Goal: Ask a question

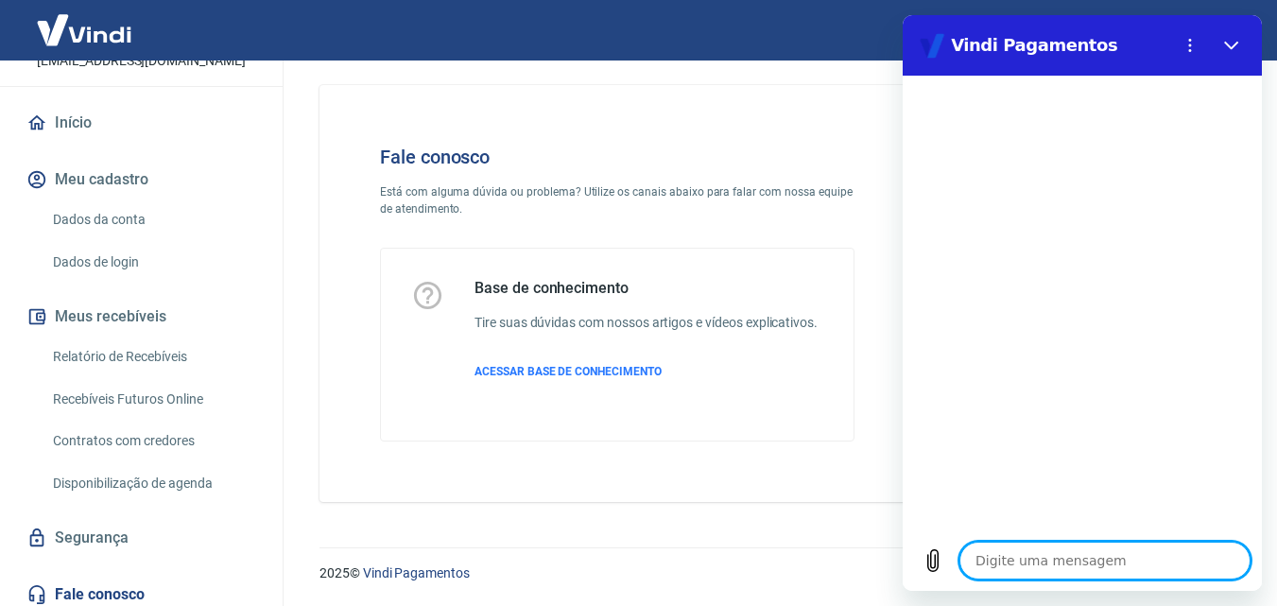
scroll to position [145, 0]
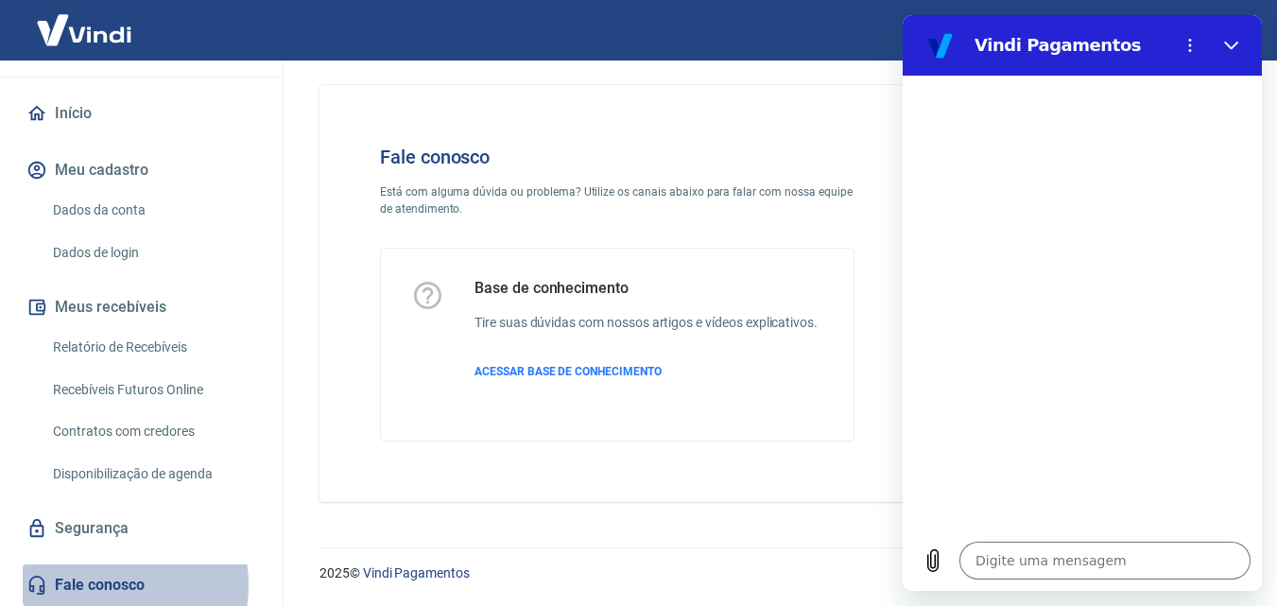
click at [104, 586] on link "Fale conosco" at bounding box center [141, 585] width 237 height 42
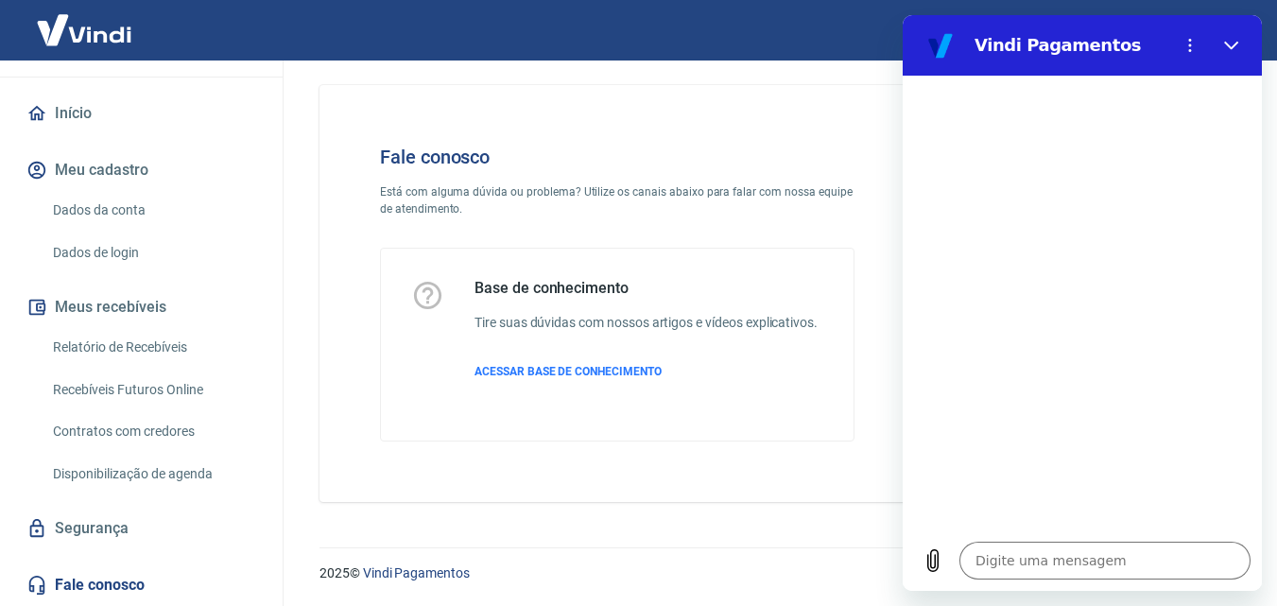
click at [32, 587] on icon at bounding box center [36, 585] width 21 height 21
click at [1232, 45] on icon "Fechar" at bounding box center [1231, 45] width 15 height 15
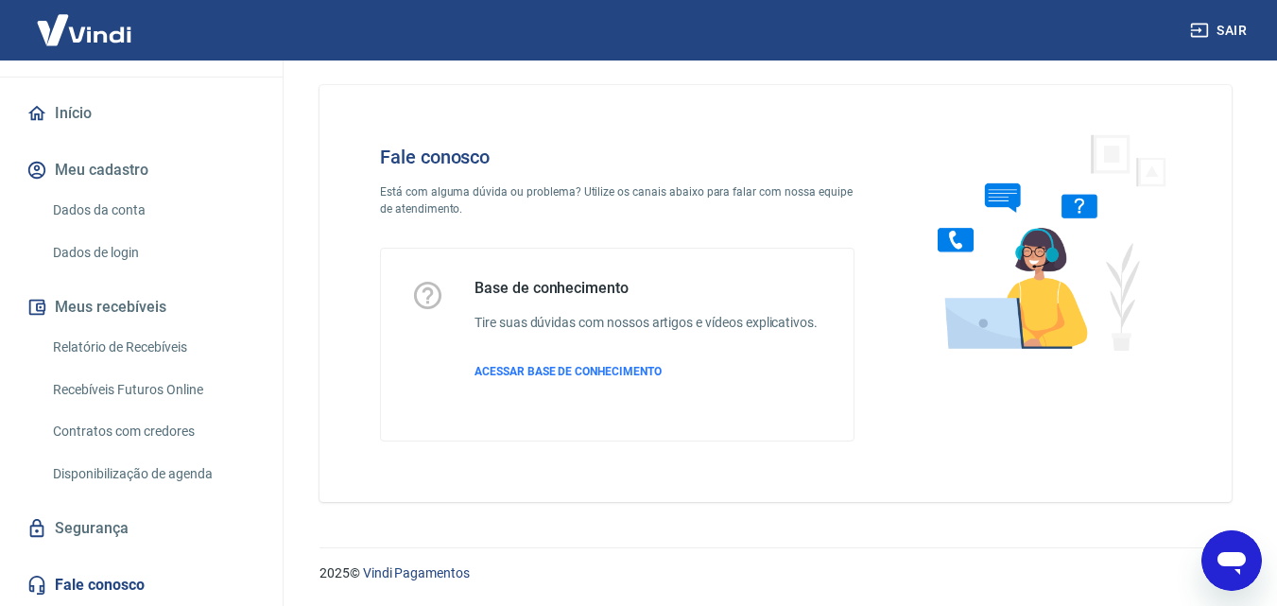
click at [91, 583] on link "Fale conosco" at bounding box center [141, 585] width 237 height 42
click at [34, 584] on icon at bounding box center [36, 585] width 21 height 21
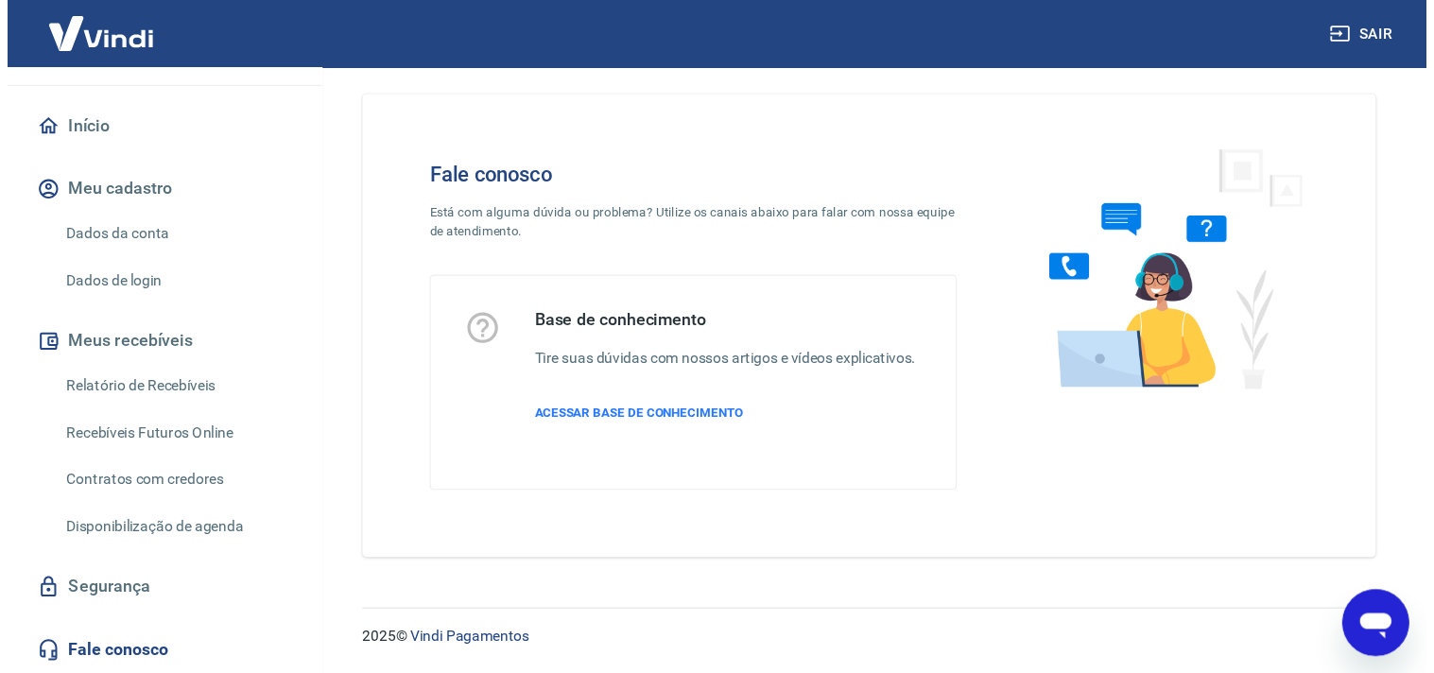
scroll to position [0, 0]
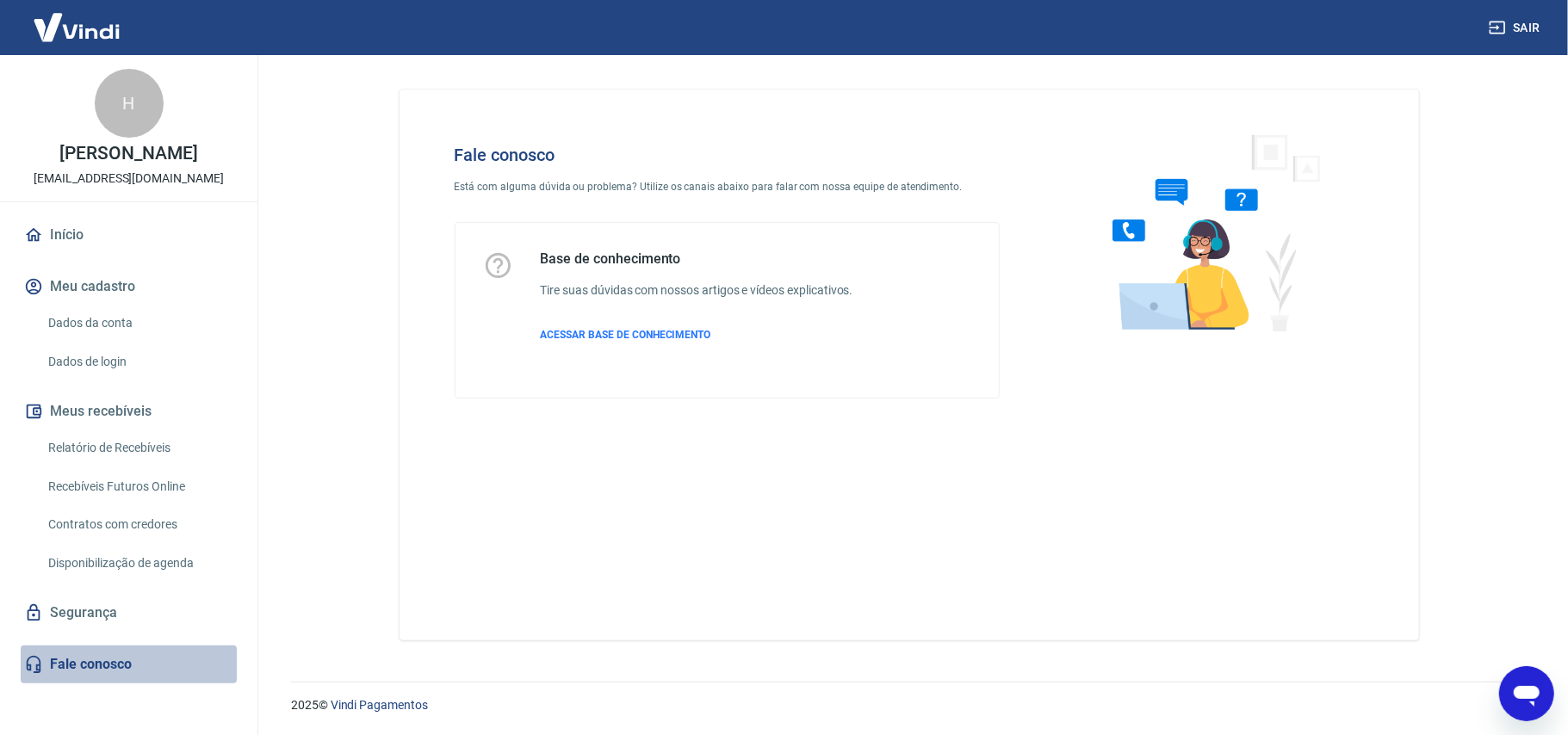
click at [89, 551] on link "Fale conosco" at bounding box center [128, 665] width 216 height 38
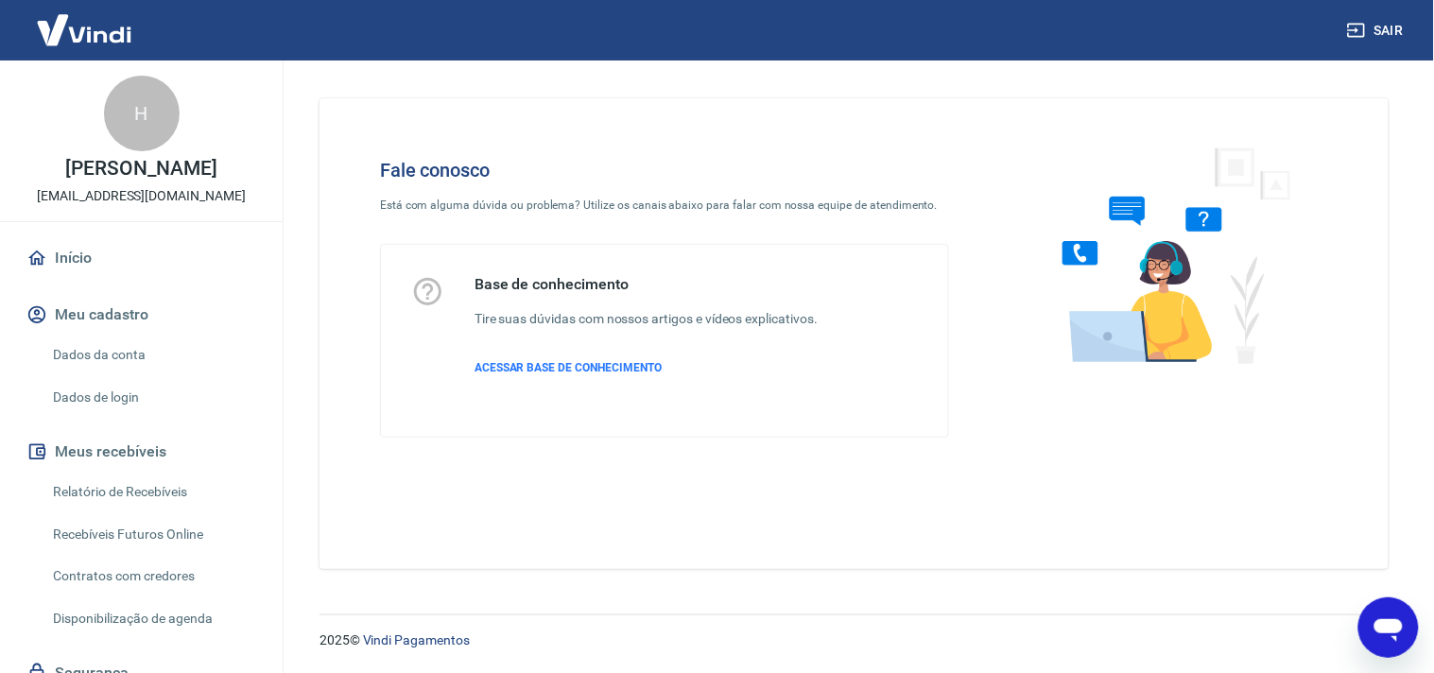
click at [1290, 605] on icon "Abrir janela de mensagens" at bounding box center [1387, 629] width 28 height 23
type textarea "x"
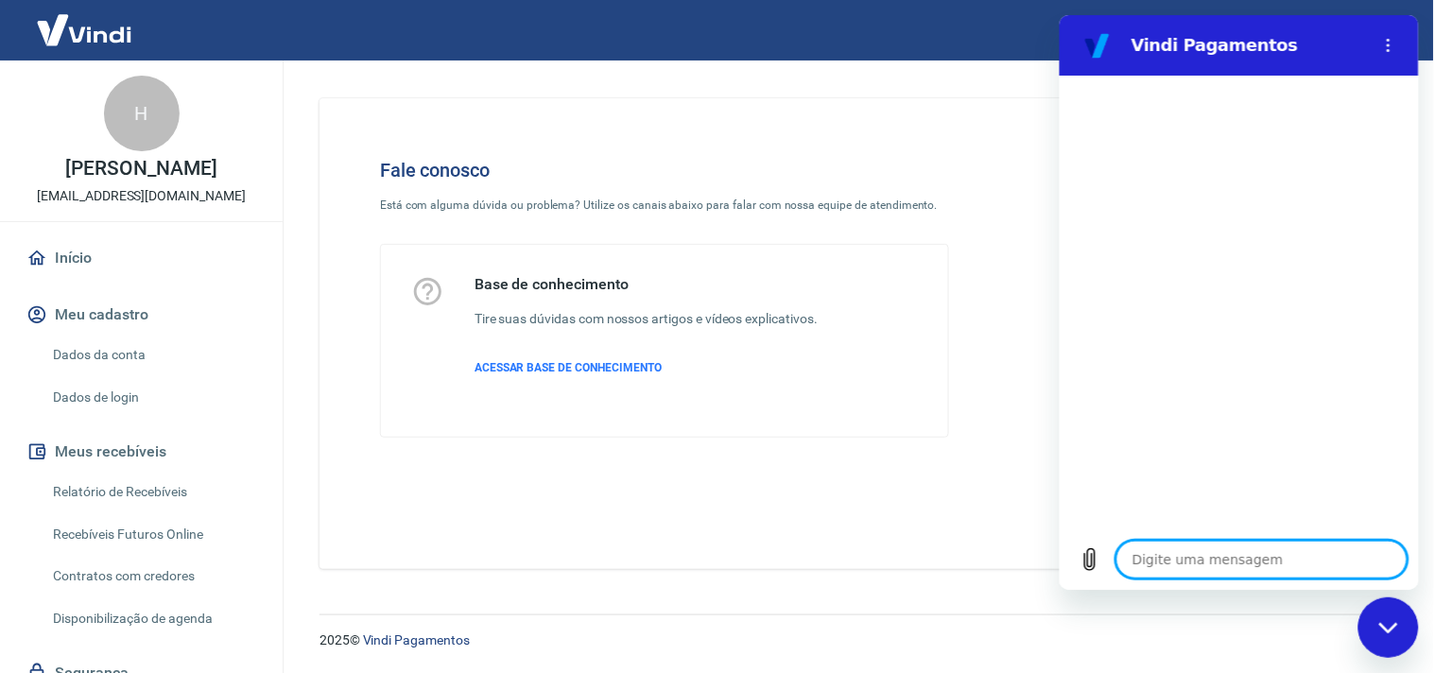
click at [1201, 562] on textarea at bounding box center [1260, 559] width 291 height 38
type textarea "r"
type textarea "x"
type textarea "re"
type textarea "x"
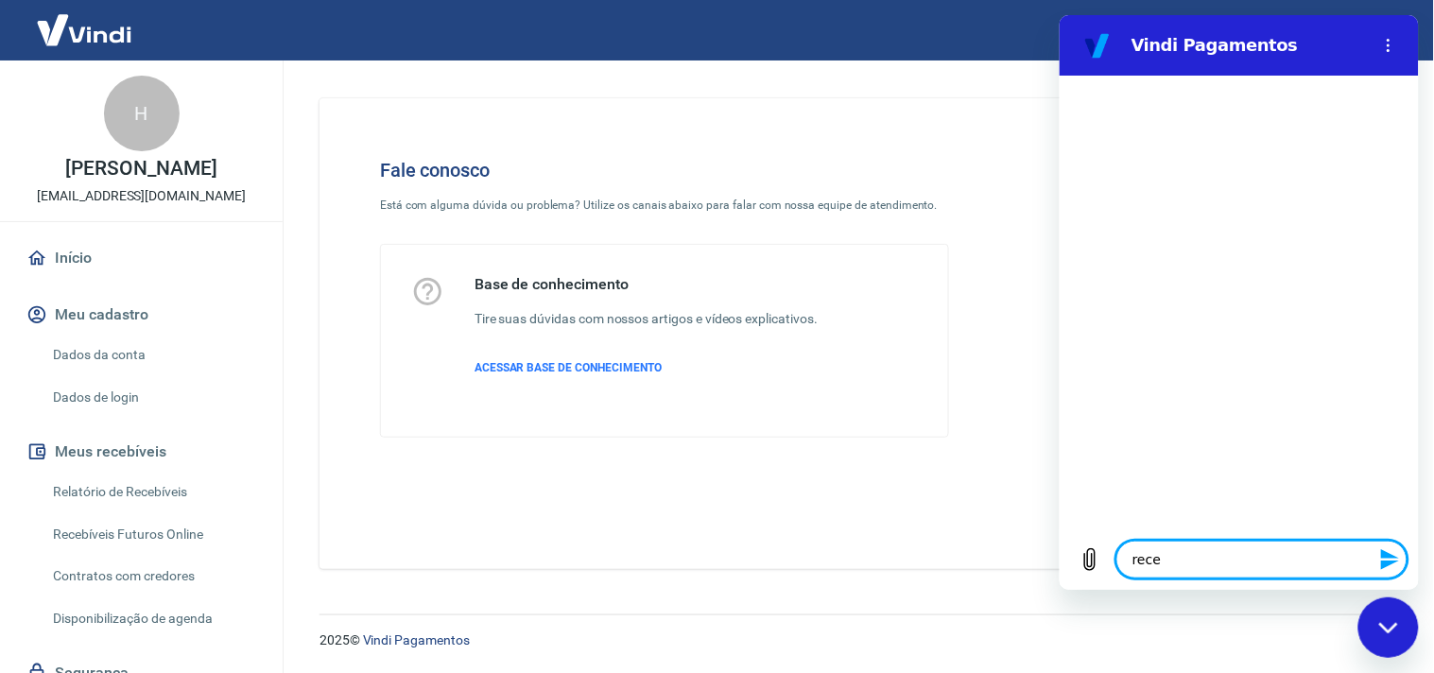
type textarea "receb"
type textarea "x"
type textarea "recebi"
type textarea "x"
type textarea "recebim"
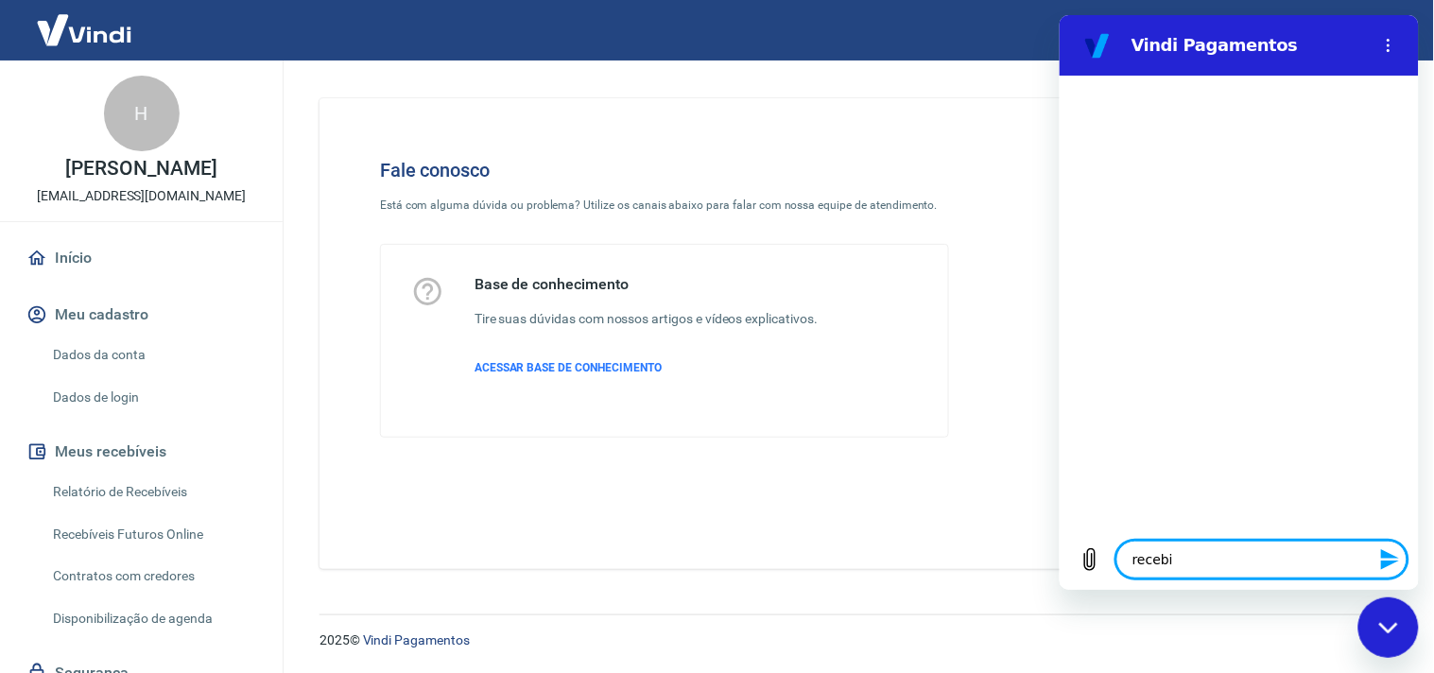
type textarea "x"
type textarea "recebime"
type textarea "x"
type textarea "recebimen"
type textarea "x"
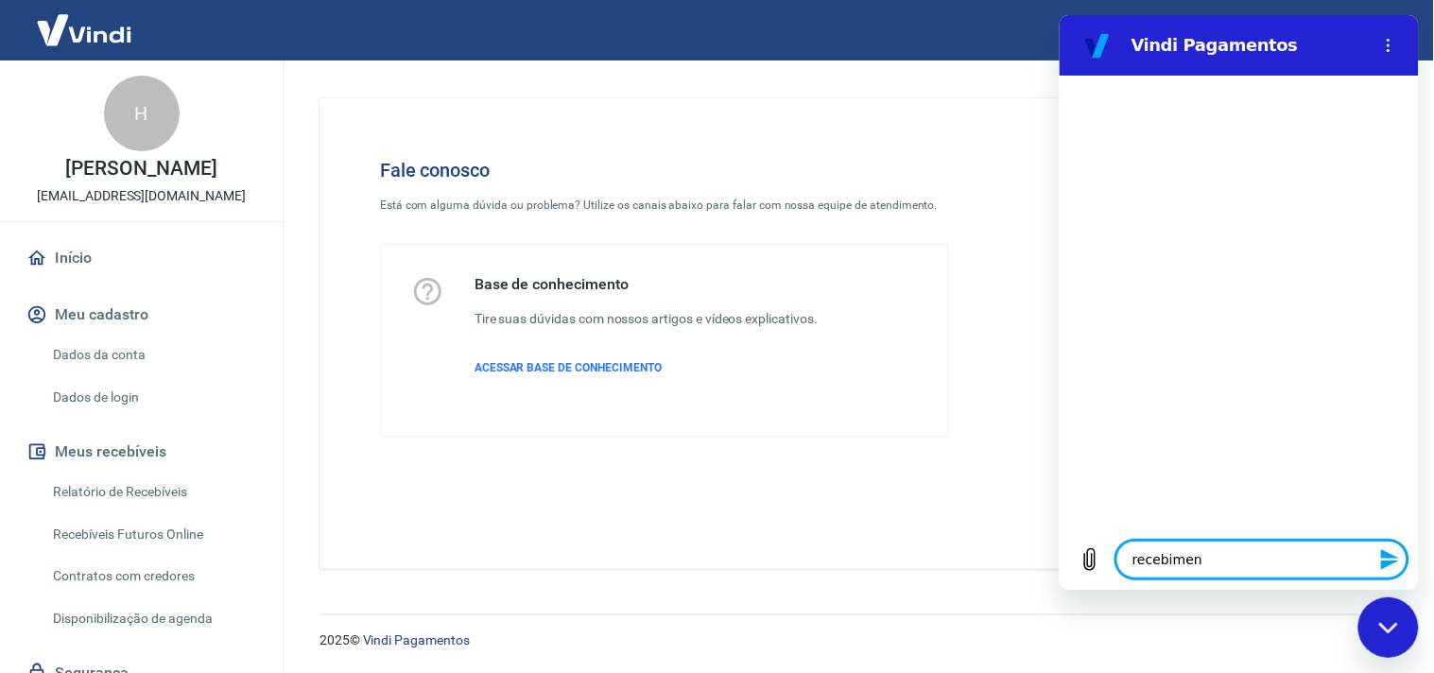
type textarea "recebiment"
type textarea "x"
type textarea "recebimento"
type textarea "x"
type textarea "recebimento"
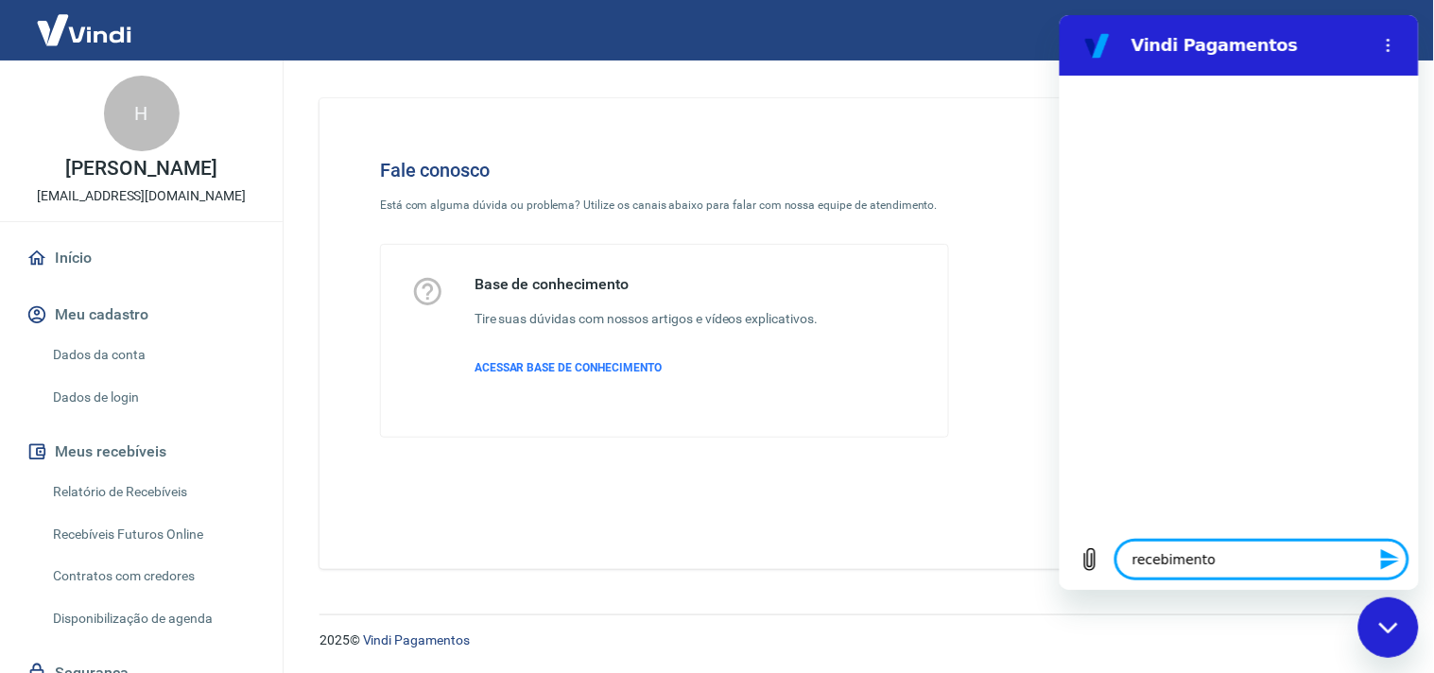
click at [1290, 605] on div "Fechar janela de mensagens" at bounding box center [1387, 626] width 57 height 57
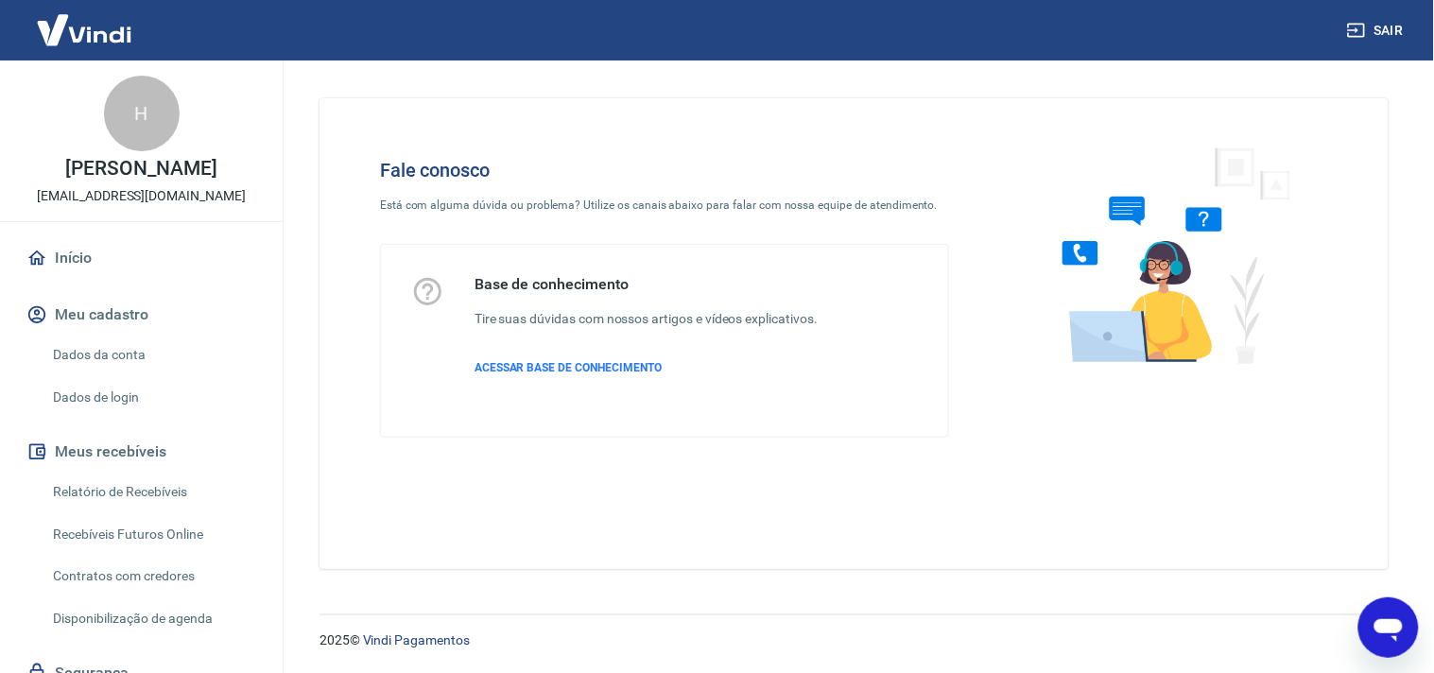
click at [1290, 605] on button "Abrir janela de mensagens" at bounding box center [1387, 626] width 60 height 60
type textarea "x"
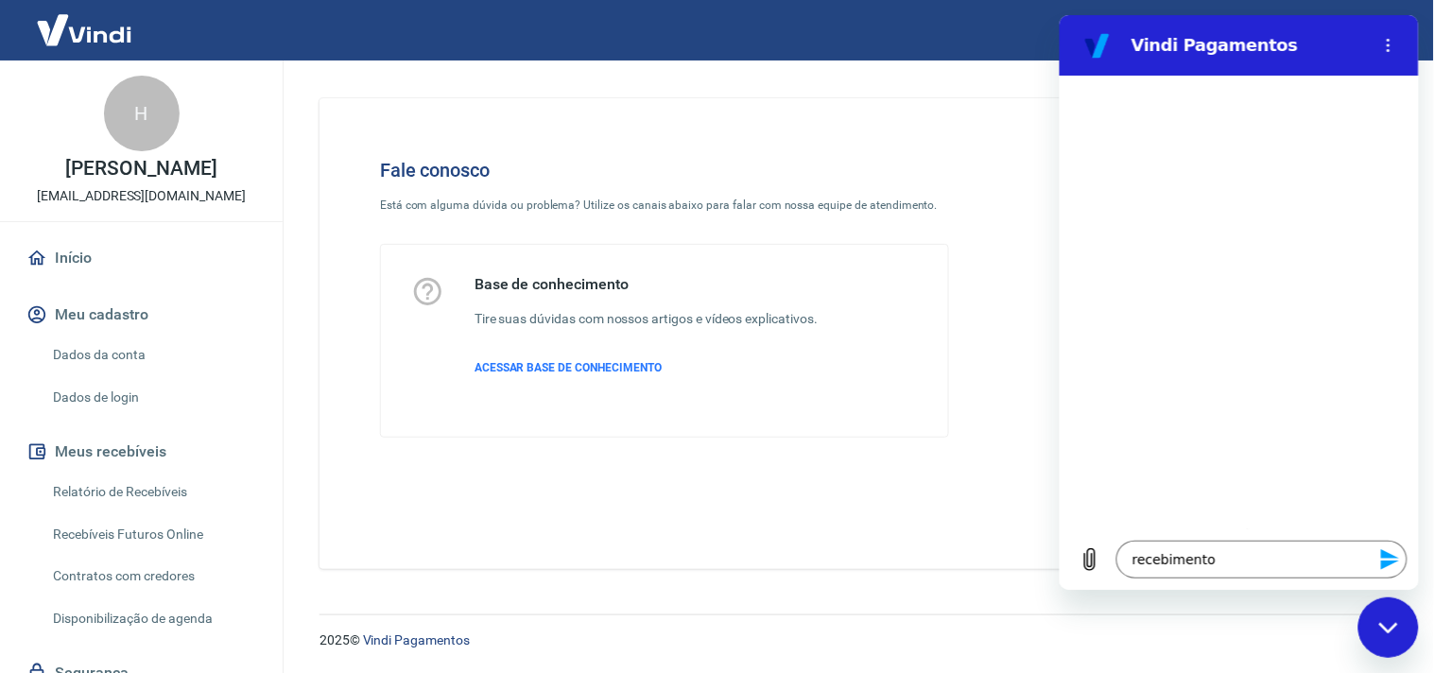
click at [1290, 559] on icon "Enviar mensagem" at bounding box center [1389, 558] width 23 height 23
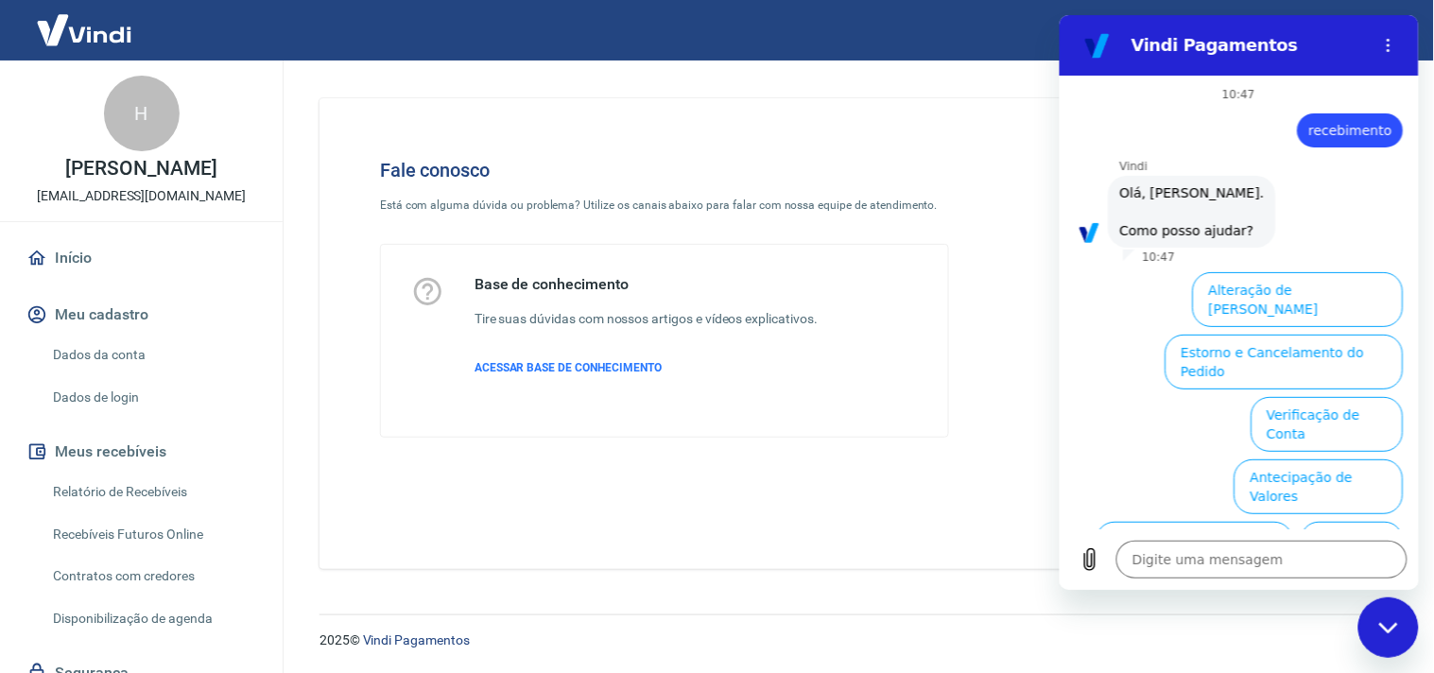
type textarea "x"
